Goal: Task Accomplishment & Management: Use online tool/utility

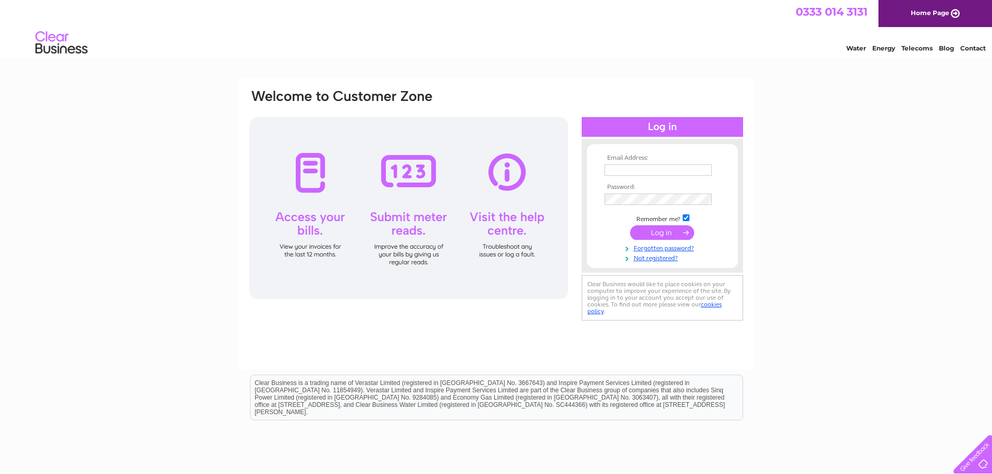
type input "[EMAIL_ADDRESS][DOMAIN_NAME]"
click at [656, 234] on input "submit" at bounding box center [662, 232] width 64 height 15
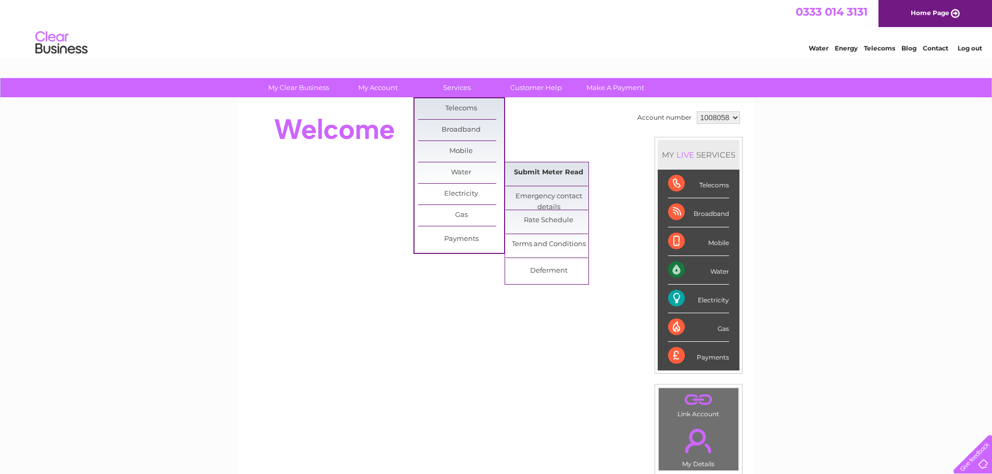
click at [542, 175] on link "Submit Meter Read" at bounding box center [548, 172] width 86 height 21
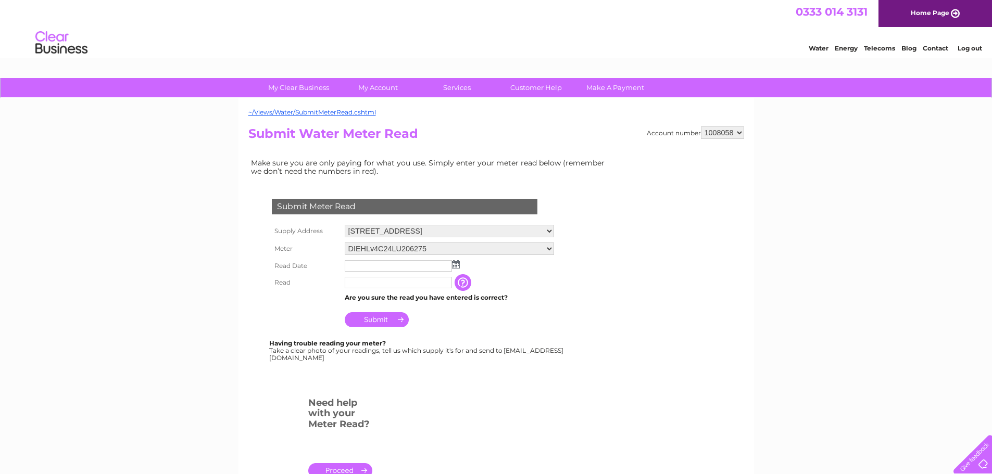
click at [455, 267] on img at bounding box center [456, 264] width 8 height 8
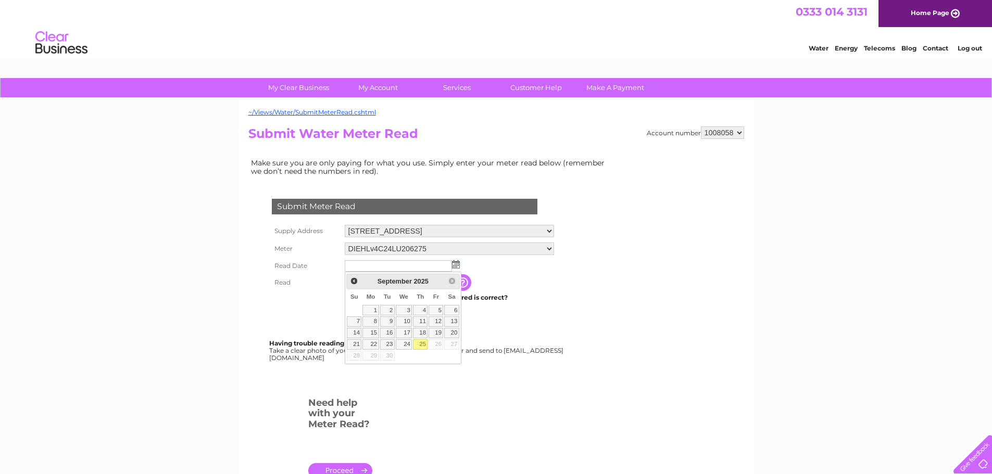
click at [418, 344] on link "25" at bounding box center [420, 344] width 15 height 10
type input "2025/09/25"
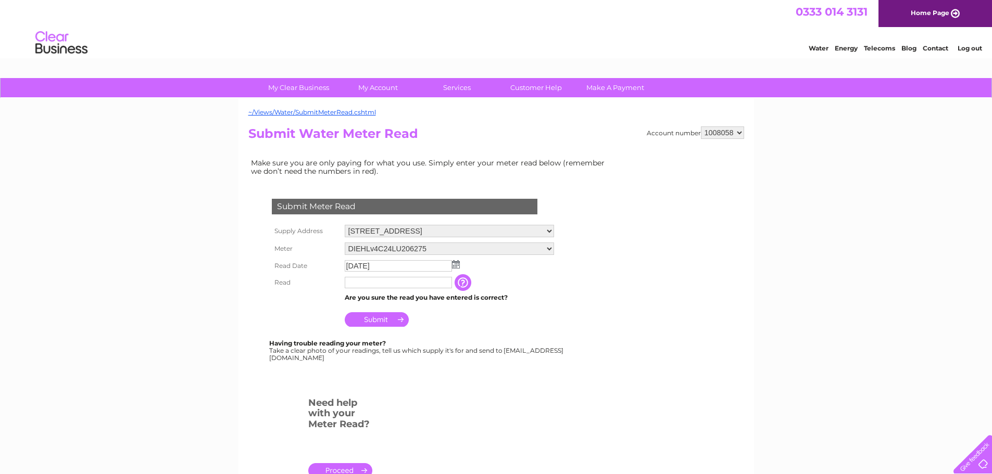
click at [364, 281] on input "text" at bounding box center [398, 282] width 107 height 11
type input "0030"
click at [368, 323] on input "Submit" at bounding box center [377, 320] width 64 height 15
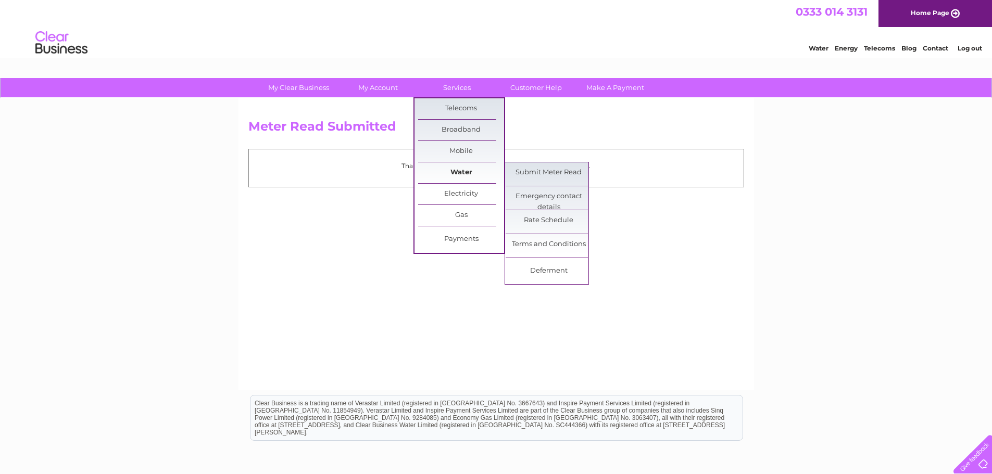
click at [459, 177] on link "Water" at bounding box center [461, 172] width 86 height 21
click at [536, 176] on link "Submit Meter Read" at bounding box center [548, 172] width 86 height 21
click at [538, 172] on link "Submit Meter Read" at bounding box center [548, 172] width 86 height 21
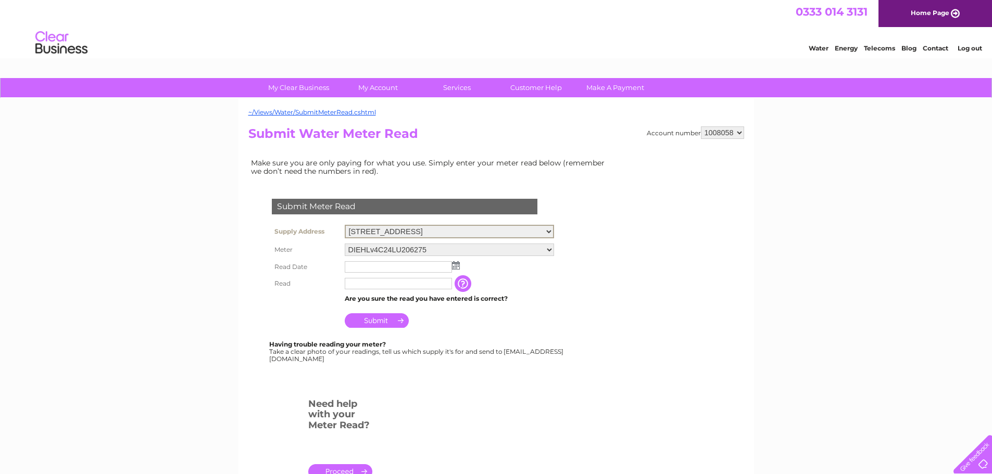
click at [554, 227] on select "[STREET_ADDRESS]" at bounding box center [449, 232] width 209 height 14
select select "550802"
click at [345, 225] on select "[STREET_ADDRESS]" at bounding box center [449, 232] width 209 height 14
click at [454, 266] on img at bounding box center [456, 264] width 8 height 8
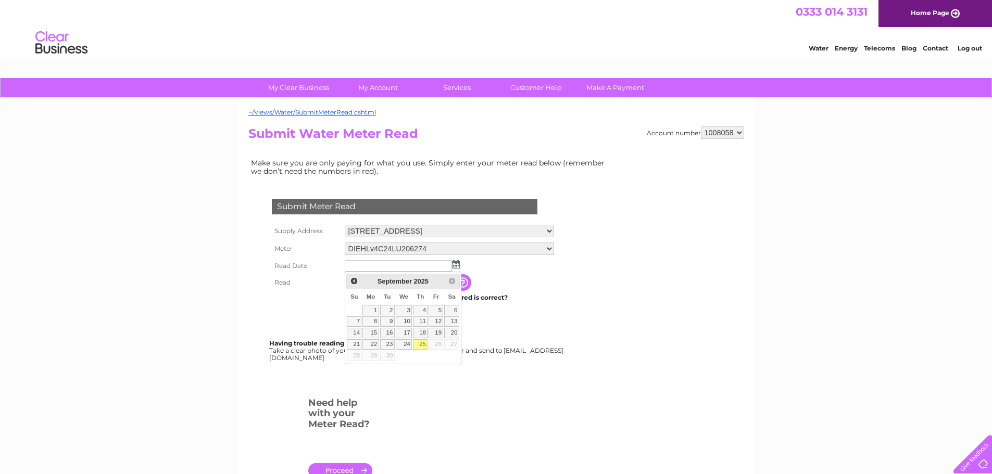
click at [421, 343] on link "25" at bounding box center [420, 344] width 15 height 10
type input "2025/09/25"
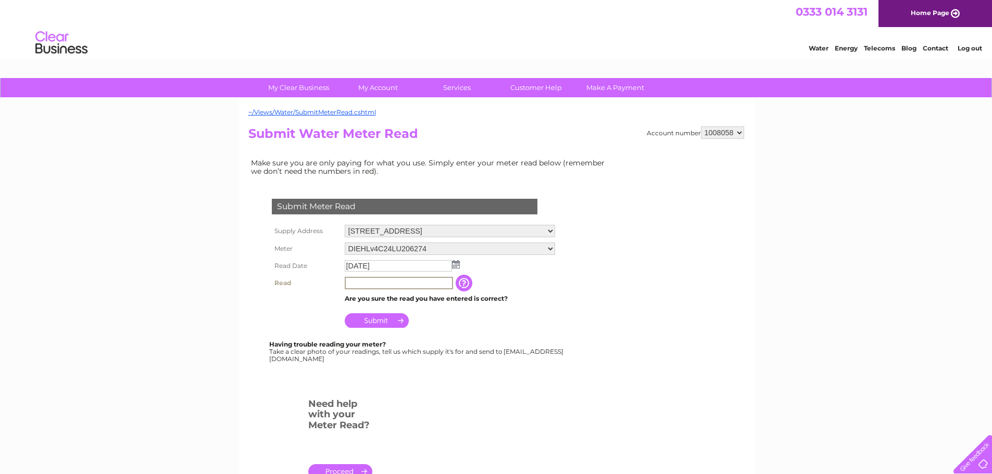
click at [362, 288] on input "text" at bounding box center [399, 283] width 108 height 12
type input "00019"
click at [375, 320] on input "Submit" at bounding box center [377, 320] width 64 height 15
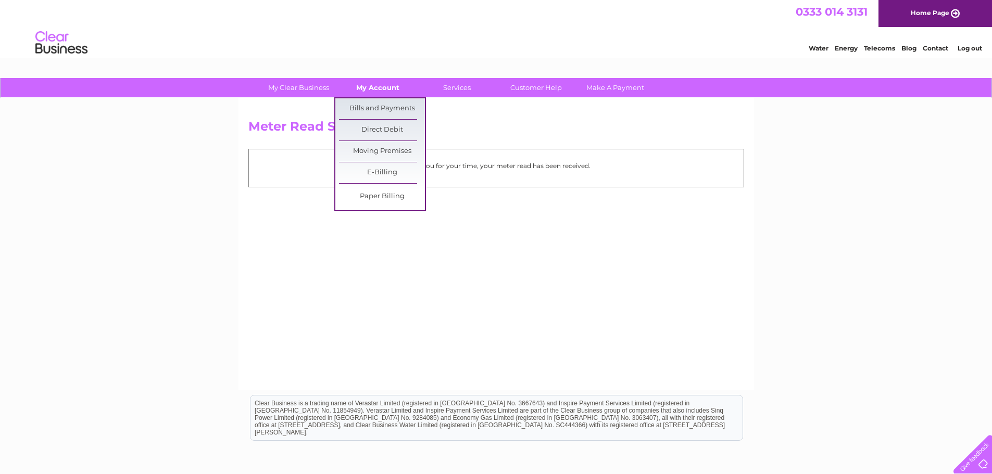
click at [369, 87] on link "My Account" at bounding box center [378, 87] width 86 height 19
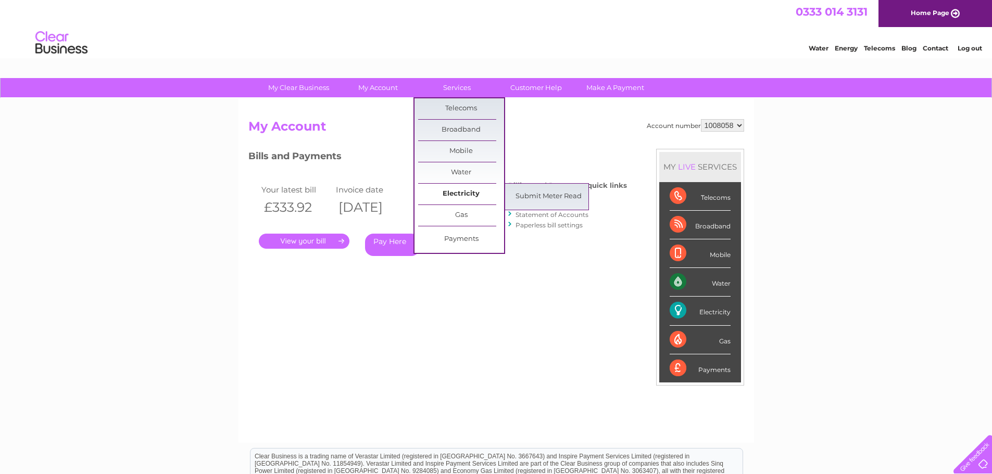
click at [459, 188] on link "Electricity" at bounding box center [461, 194] width 86 height 21
click at [525, 193] on link "Submit Meter Read" at bounding box center [548, 196] width 86 height 21
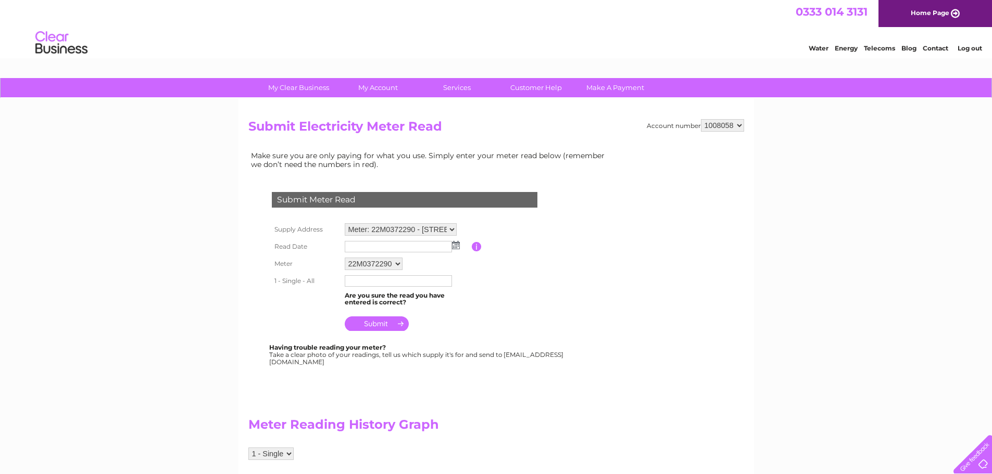
click at [455, 244] on img at bounding box center [456, 245] width 8 height 8
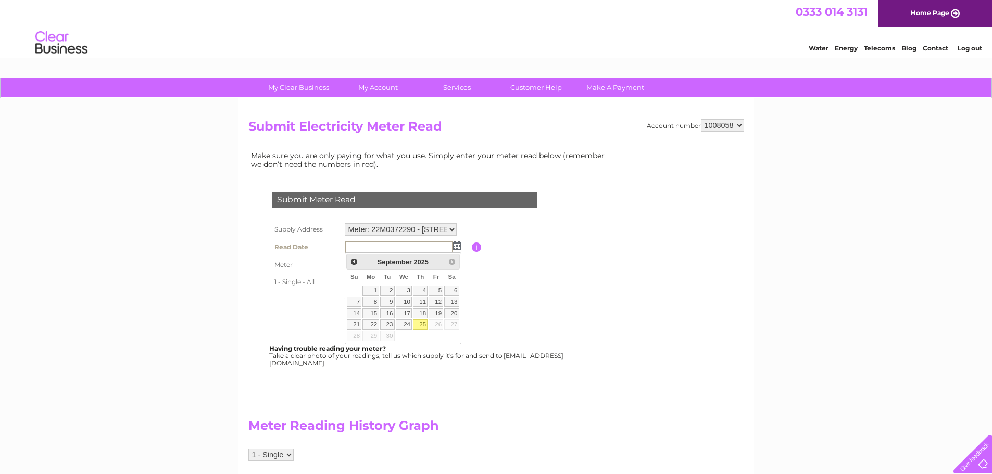
click at [419, 324] on link "25" at bounding box center [420, 325] width 15 height 10
type input "2025/09/25"
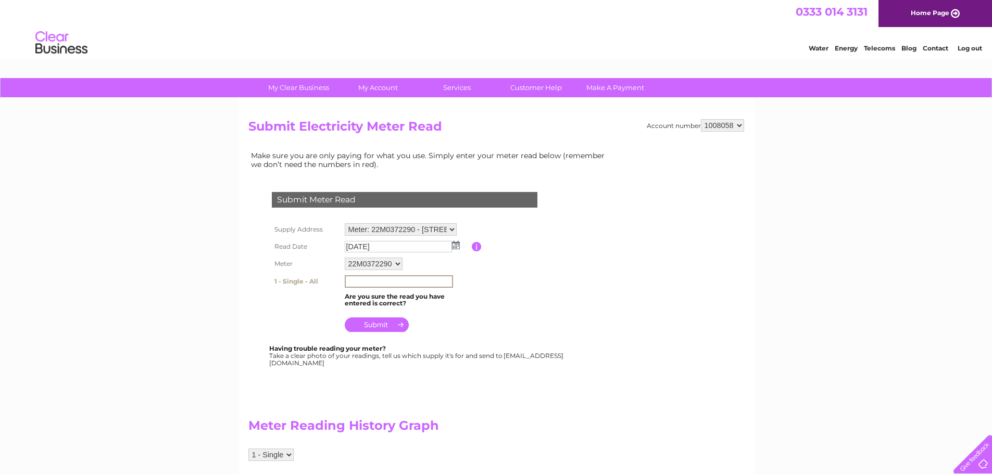
click at [363, 281] on input "text" at bounding box center [399, 281] width 108 height 12
type input "002132"
click at [365, 322] on input "submit" at bounding box center [377, 323] width 64 height 15
